Goal: Transaction & Acquisition: Purchase product/service

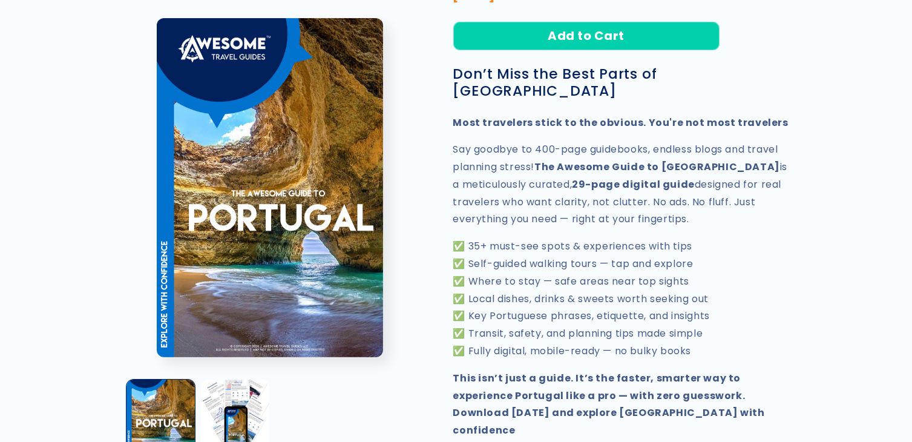
scroll to position [423, 0]
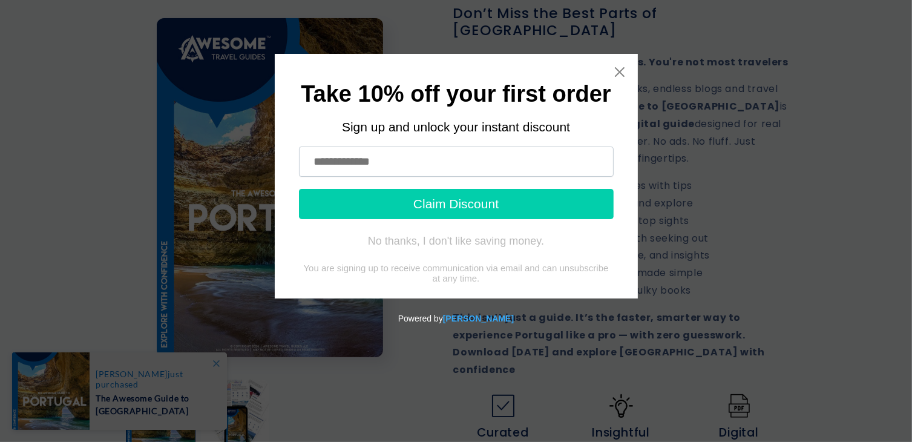
click at [365, 163] on input "text" at bounding box center [456, 161] width 315 height 30
type input "**********"
click at [446, 205] on button "Claim Discount" at bounding box center [456, 204] width 315 height 30
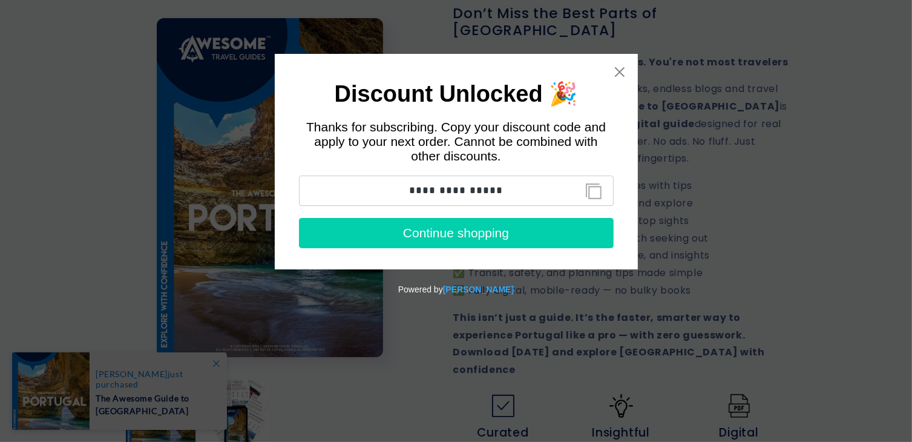
drag, startPoint x: 409, startPoint y: 189, endPoint x: 516, endPoint y: 189, distance: 107.1
click at [516, 189] on input "**********" at bounding box center [456, 190] width 315 height 30
click at [590, 193] on button "Copy discount code to clipboard" at bounding box center [593, 191] width 27 height 24
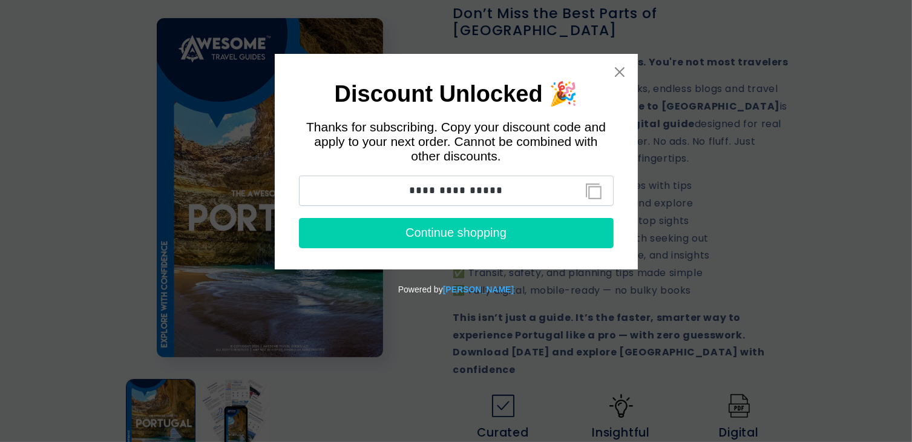
click at [488, 234] on button "Continue shopping" at bounding box center [456, 233] width 315 height 30
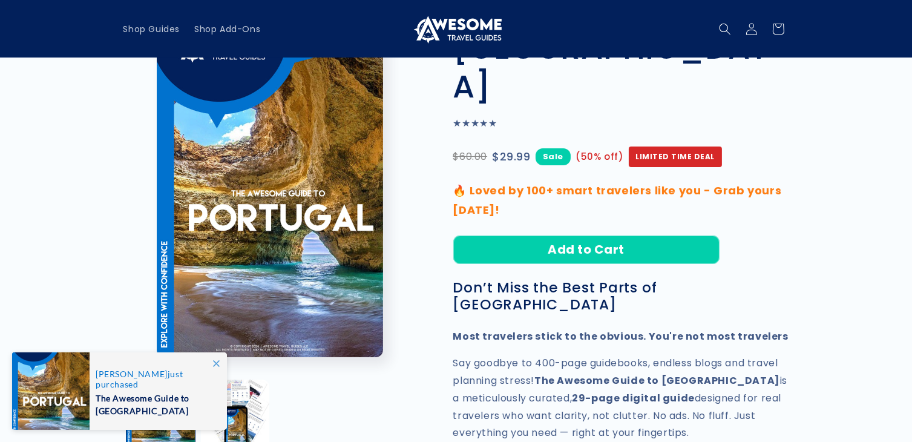
scroll to position [121, 0]
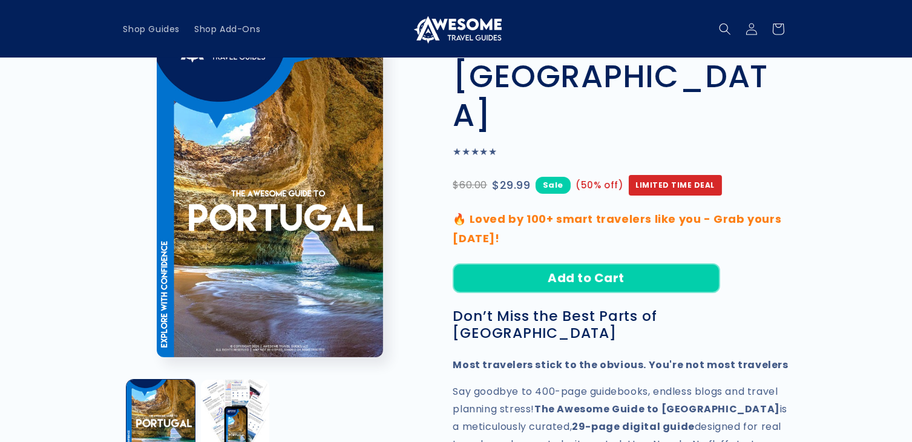
click at [590, 264] on button "Add to Cart" at bounding box center [586, 278] width 266 height 28
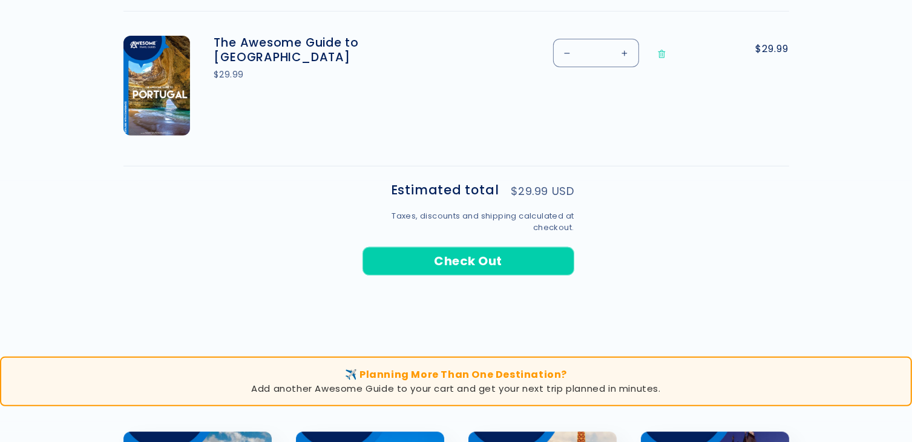
scroll to position [544, 0]
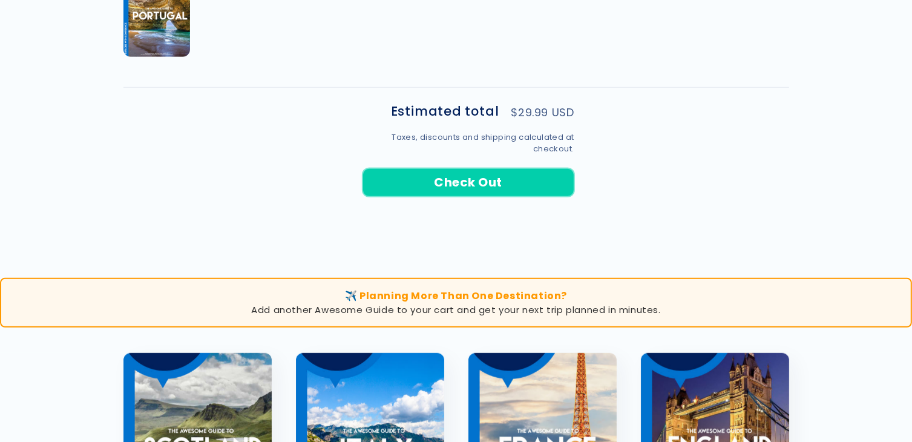
click at [477, 181] on button "Check Out" at bounding box center [468, 182] width 212 height 28
